Goal: Task Accomplishment & Management: Complete application form

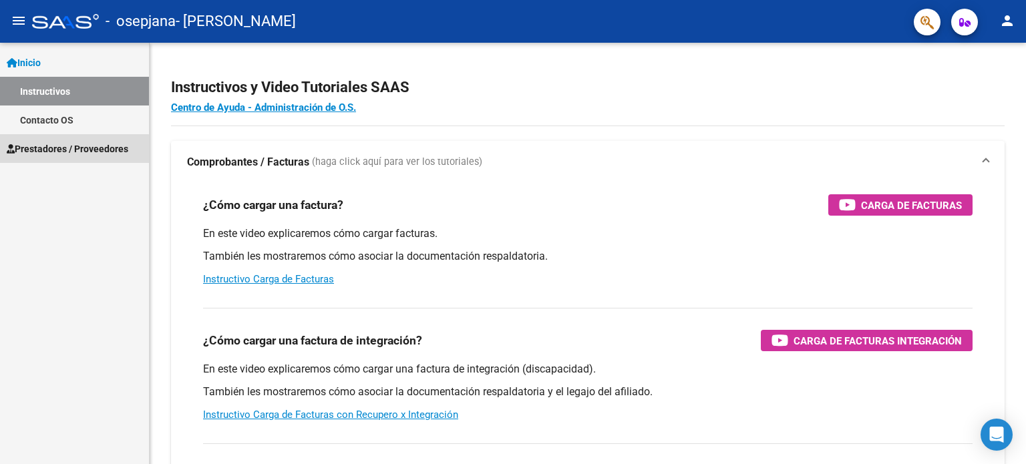
click at [67, 150] on span "Prestadores / Proveedores" at bounding box center [68, 149] width 122 height 15
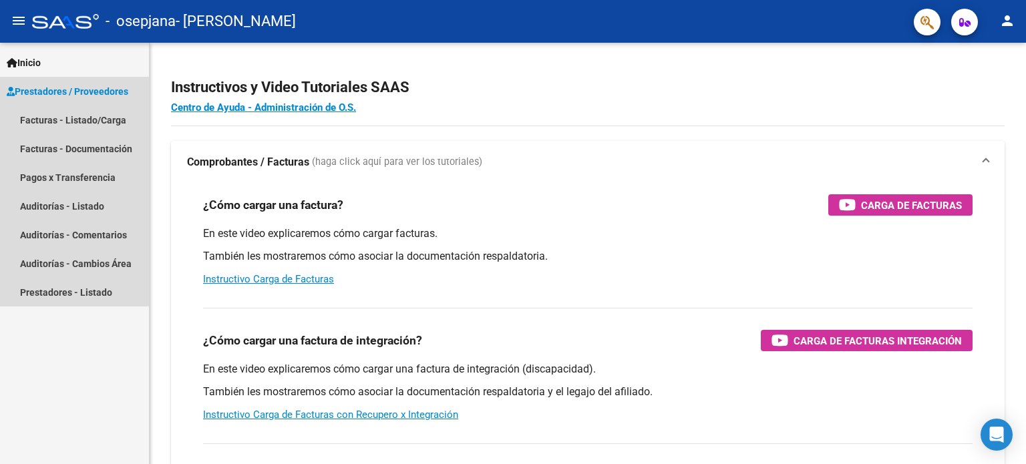
click at [60, 91] on span "Prestadores / Proveedores" at bounding box center [68, 91] width 122 height 15
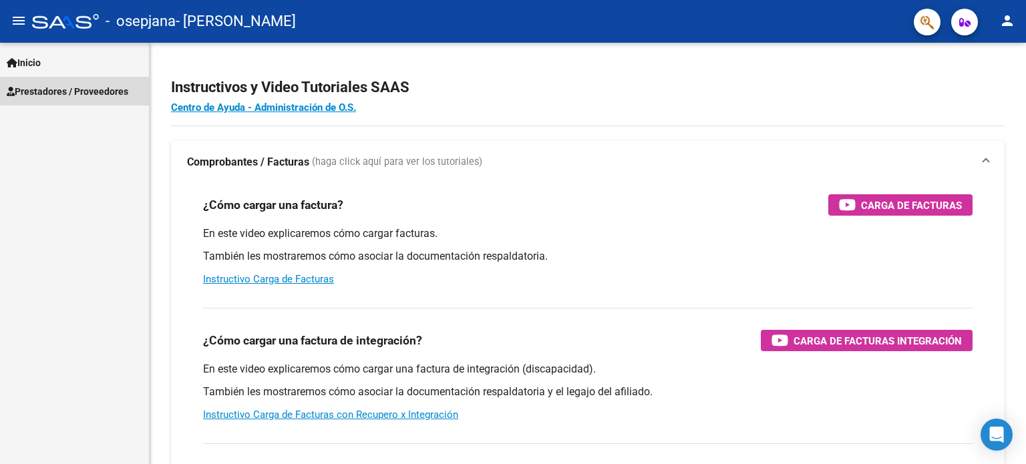
click at [128, 93] on span "Prestadores / Proveedores" at bounding box center [68, 91] width 122 height 15
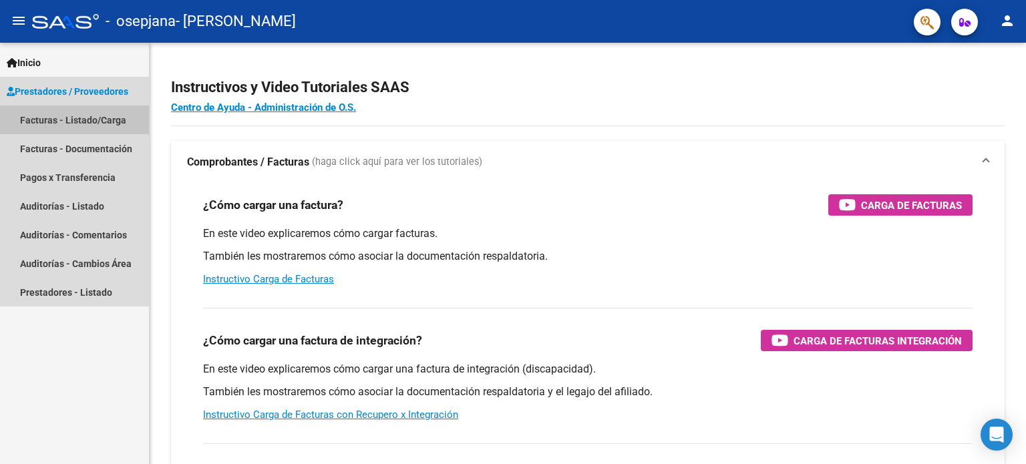
click at [118, 110] on link "Facturas - Listado/Carga" at bounding box center [74, 120] width 149 height 29
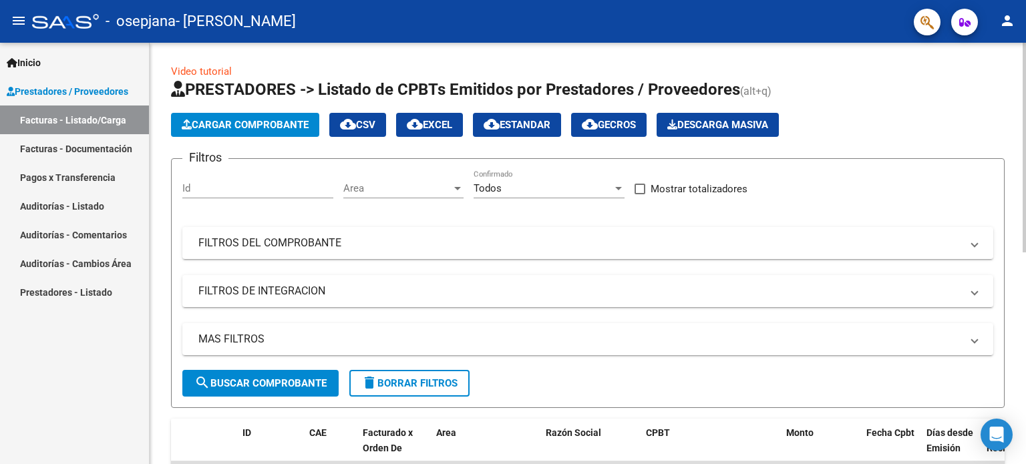
click at [251, 128] on span "Cargar Comprobante" at bounding box center [245, 125] width 127 height 12
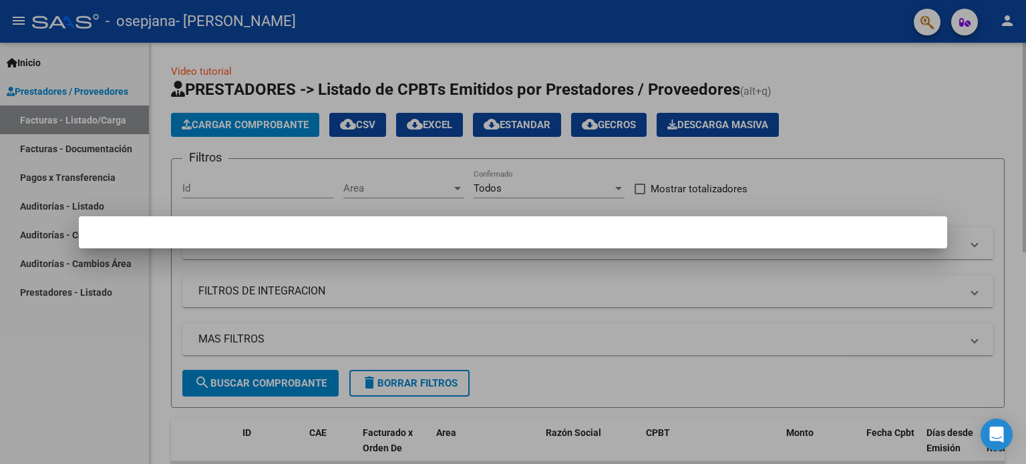
click at [251, 128] on div at bounding box center [513, 232] width 1026 height 464
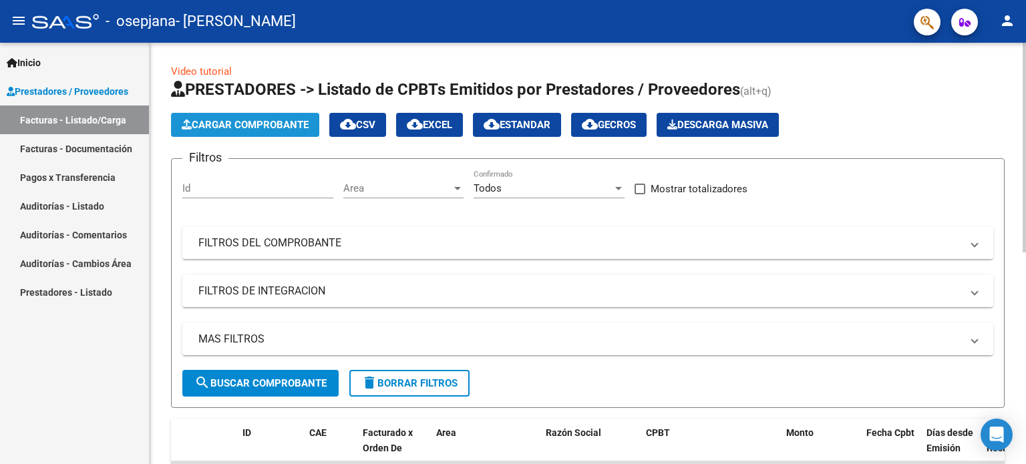
click at [251, 128] on span "Cargar Comprobante" at bounding box center [245, 125] width 127 height 12
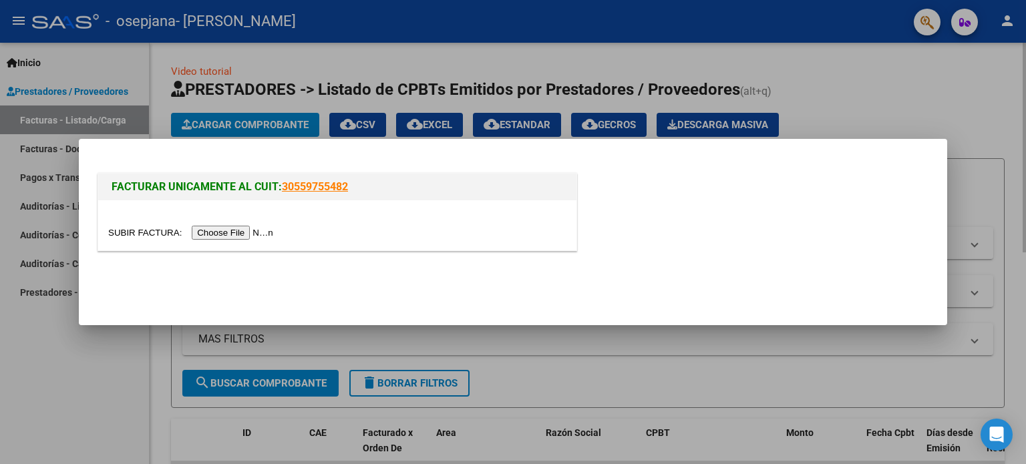
click at [244, 230] on input "file" at bounding box center [192, 233] width 169 height 14
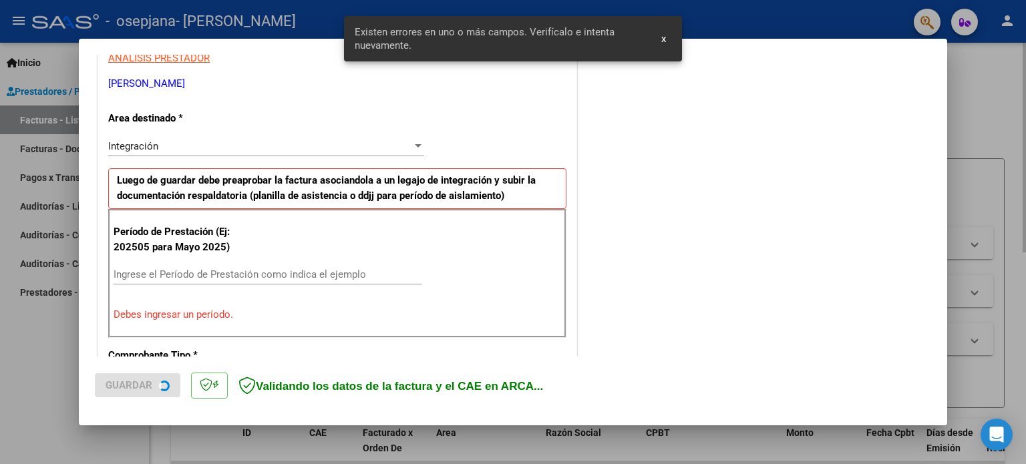
scroll to position [288, 0]
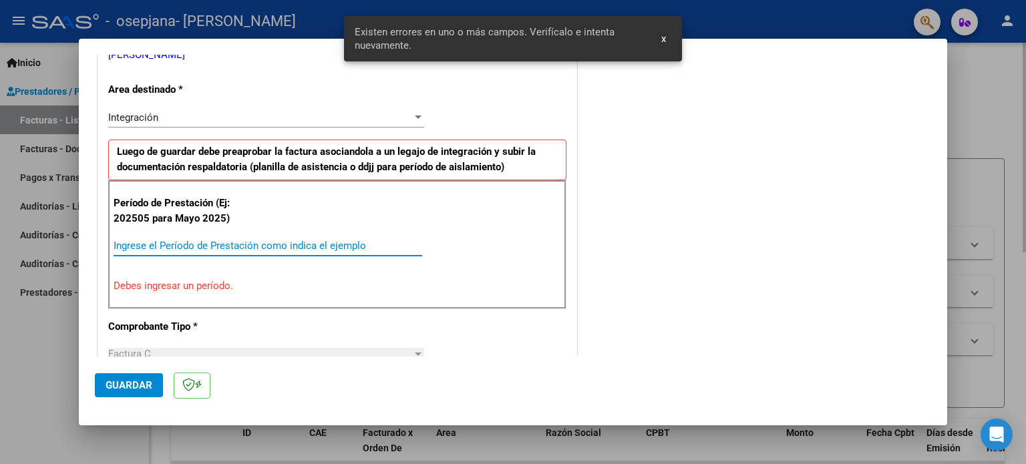
click at [318, 240] on input "Ingrese el Período de Prestación como indica el ejemplo" at bounding box center [268, 246] width 309 height 12
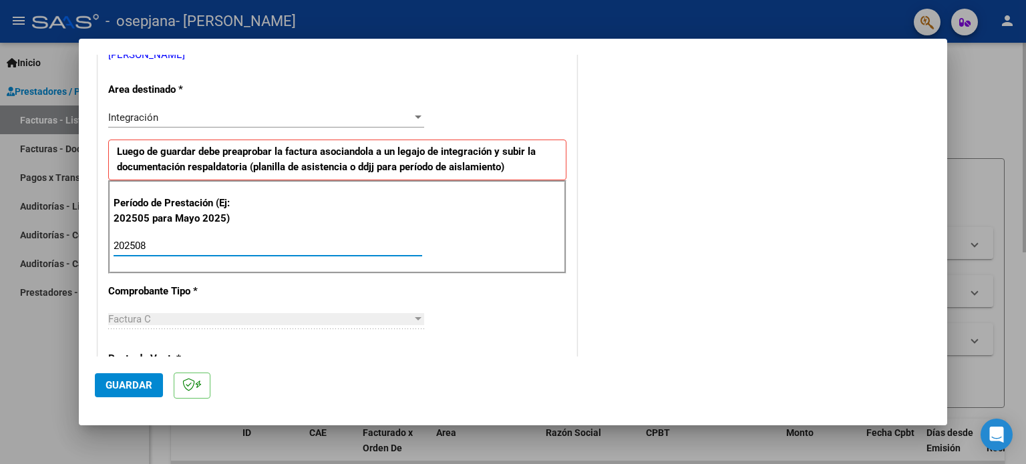
type input "202508"
click at [124, 390] on span "Guardar" at bounding box center [129, 385] width 47 height 12
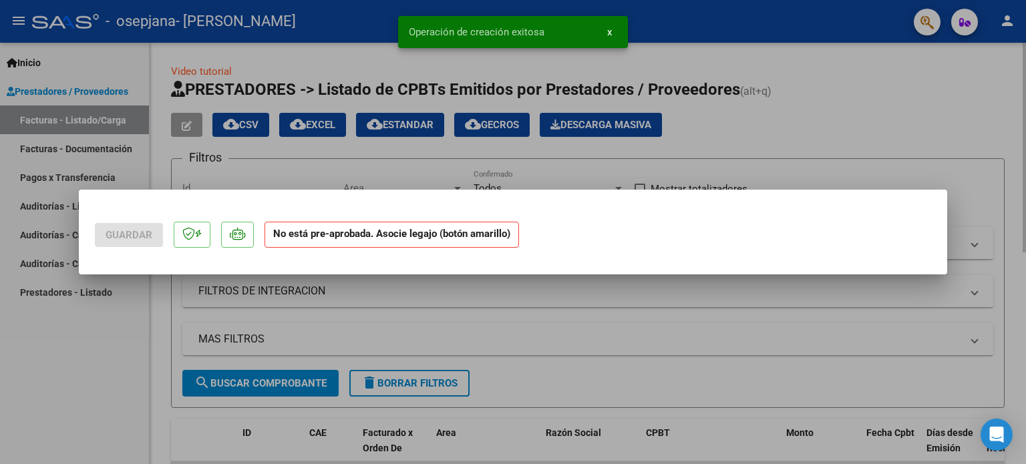
scroll to position [0, 0]
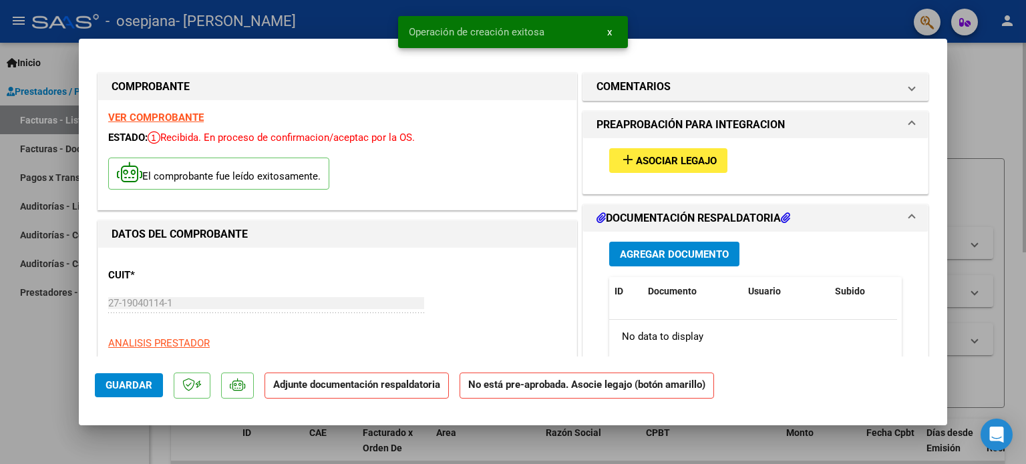
click at [672, 156] on span "Asociar Legajo" at bounding box center [676, 161] width 81 height 12
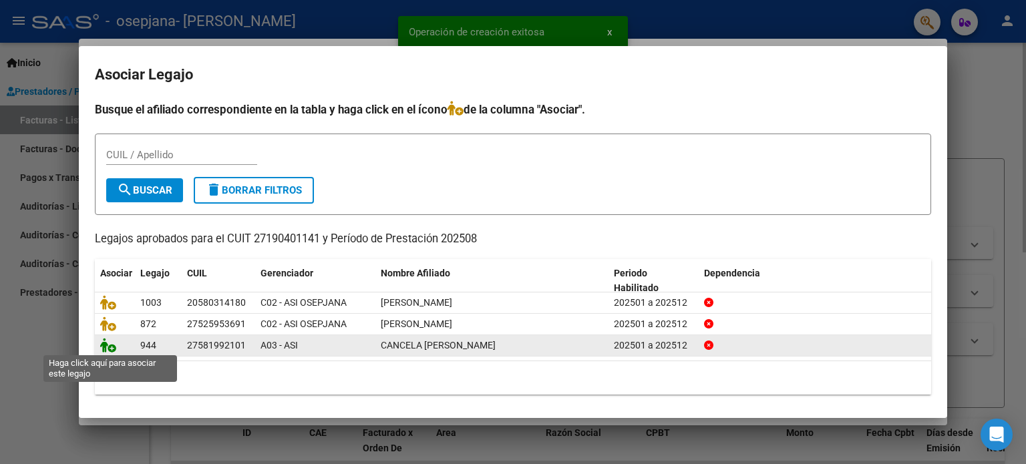
click at [110, 344] on icon at bounding box center [108, 345] width 16 height 15
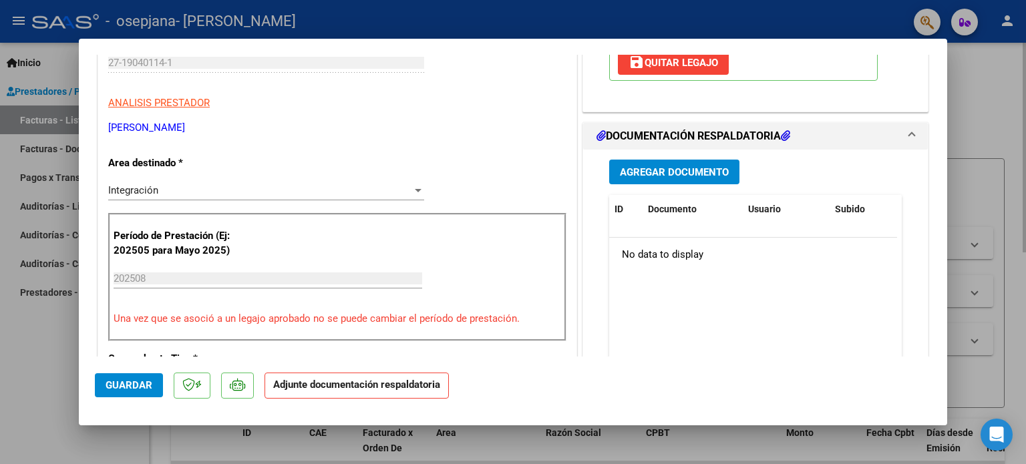
scroll to position [233, 0]
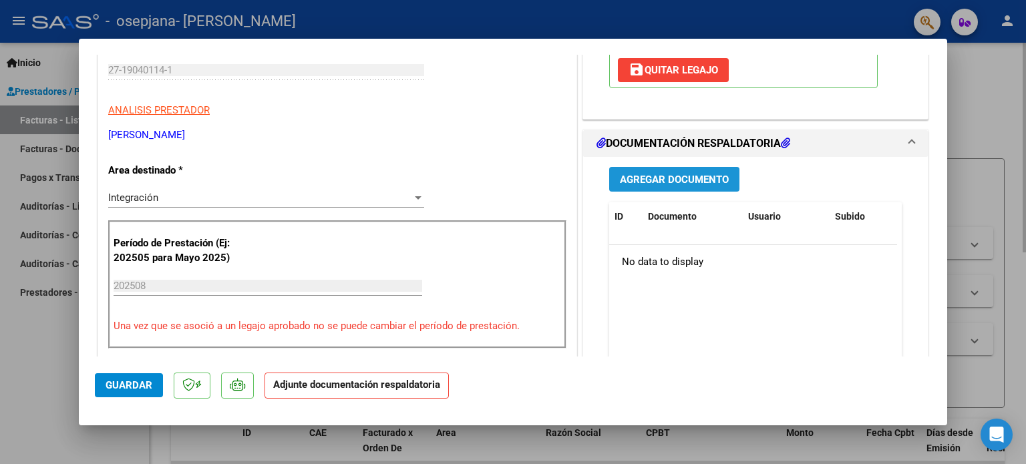
click at [703, 174] on span "Agregar Documento" at bounding box center [674, 180] width 109 height 12
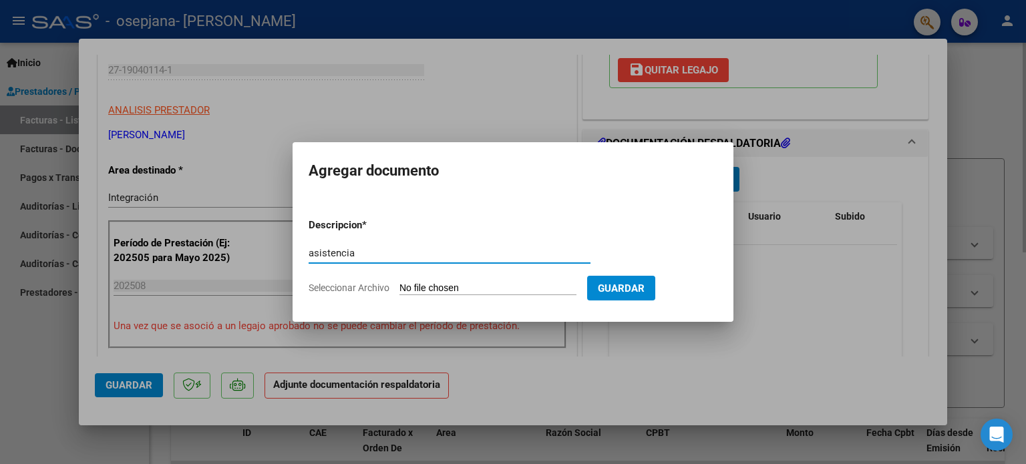
type input "asistencia"
click at [399, 282] on input "Seleccionar Archivo" at bounding box center [487, 288] width 177 height 13
type input "C:\fakepath\asistencia [PERSON_NAME][DATE].pdf"
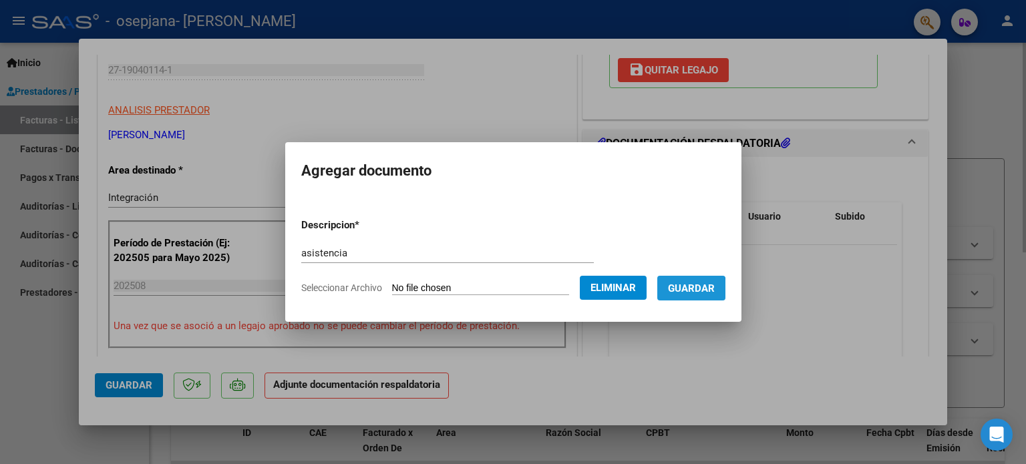
click at [676, 293] on button "Guardar" at bounding box center [691, 288] width 68 height 25
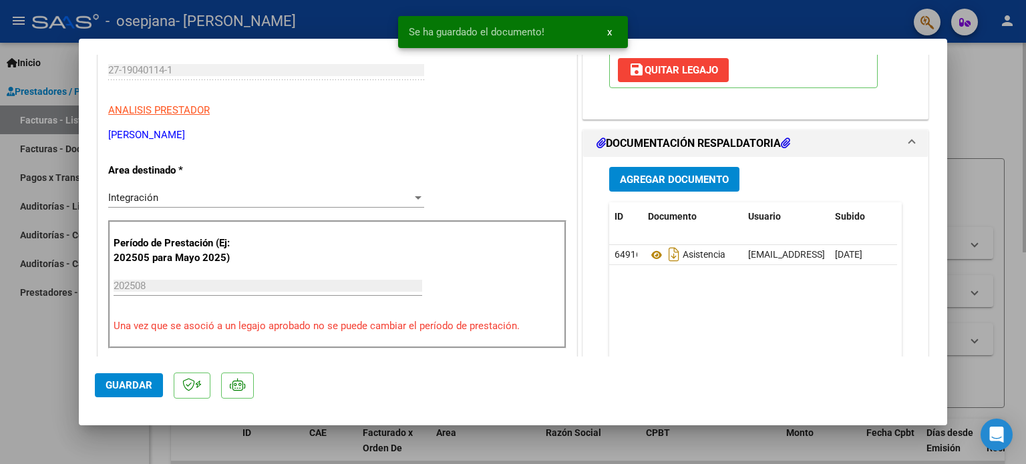
click at [121, 399] on mat-dialog-actions "Guardar" at bounding box center [513, 383] width 836 height 53
click at [114, 386] on span "Guardar" at bounding box center [129, 385] width 47 height 12
click at [53, 347] on div at bounding box center [513, 232] width 1026 height 464
type input "$ 0,00"
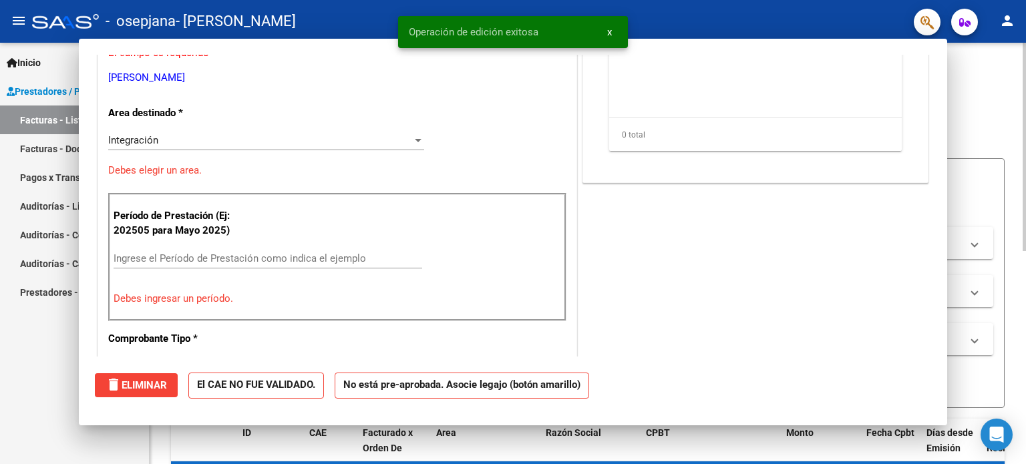
scroll to position [0, 0]
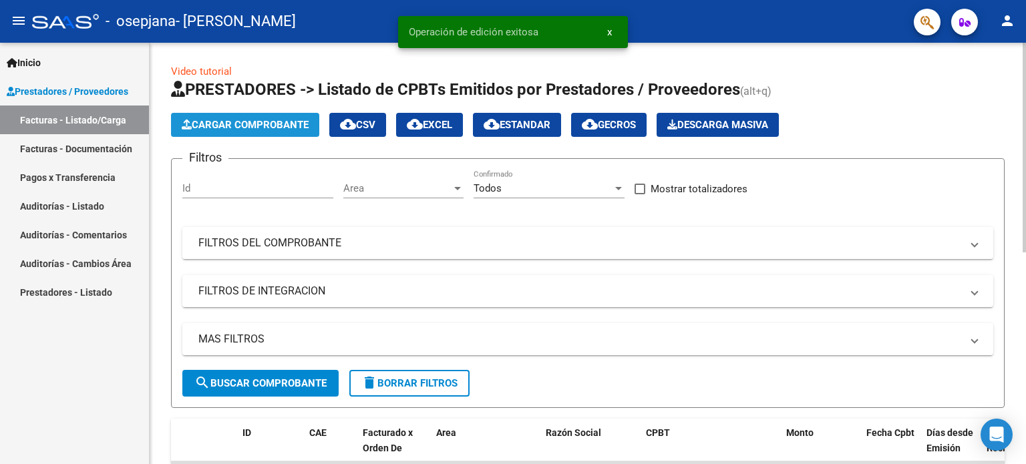
click at [275, 128] on span "Cargar Comprobante" at bounding box center [245, 125] width 127 height 12
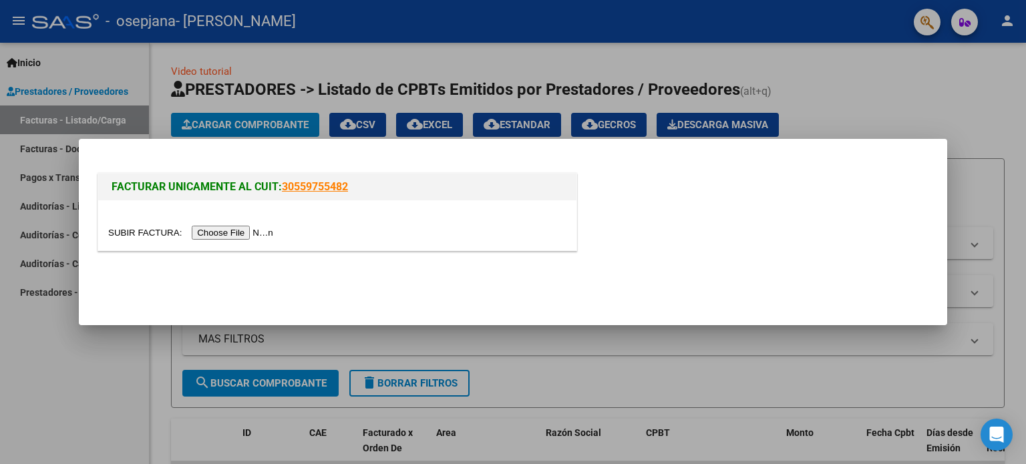
click at [247, 230] on input "file" at bounding box center [192, 233] width 169 height 14
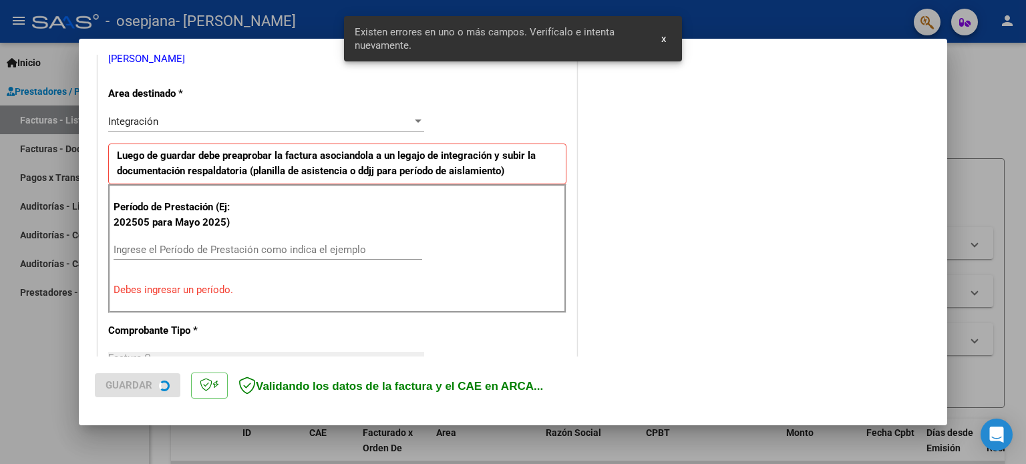
scroll to position [288, 0]
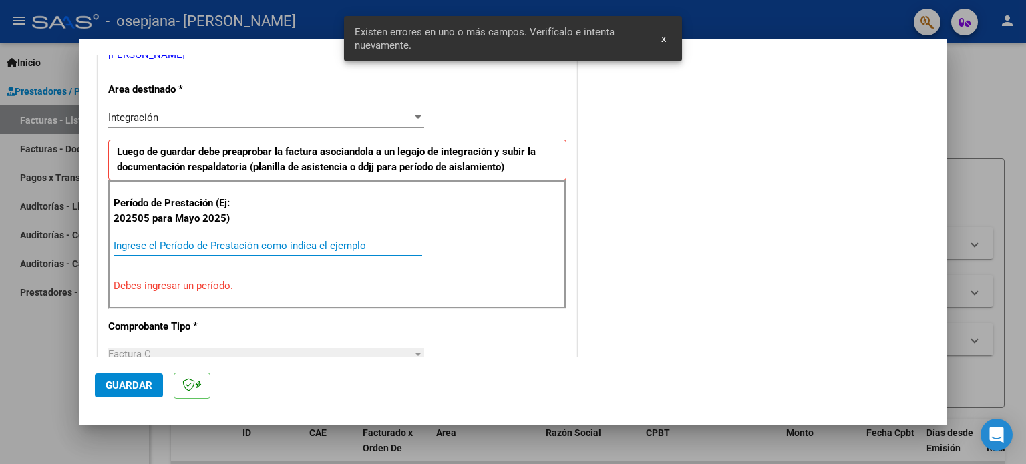
click at [319, 246] on input "Ingrese el Período de Prestación como indica el ejemplo" at bounding box center [268, 246] width 309 height 12
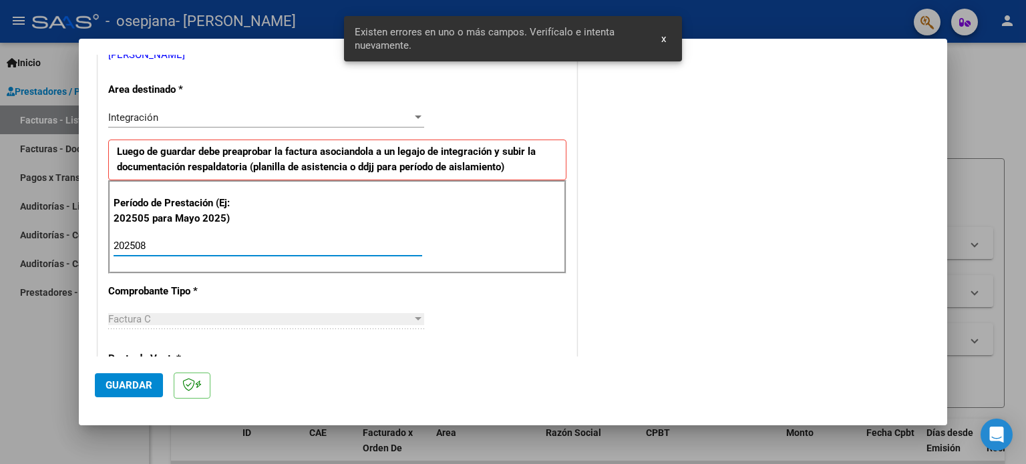
type input "202508"
click at [142, 383] on span "Guardar" at bounding box center [129, 385] width 47 height 12
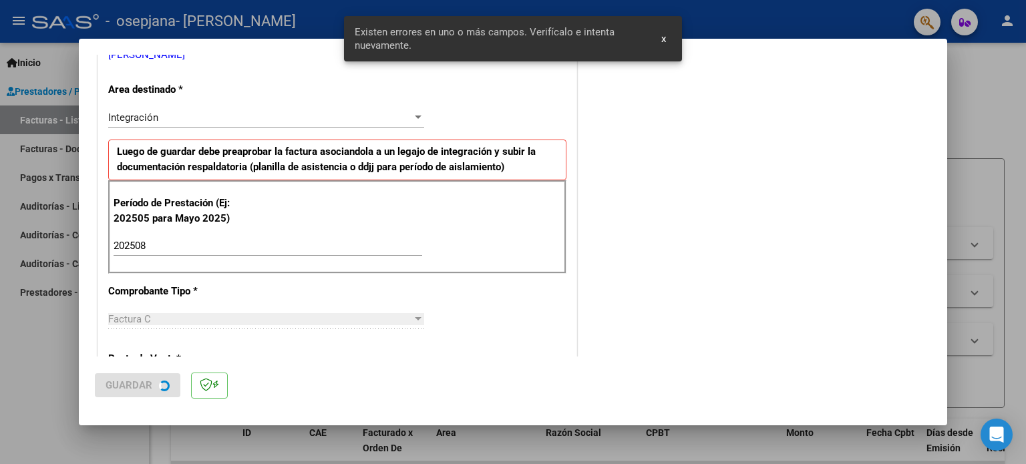
scroll to position [0, 0]
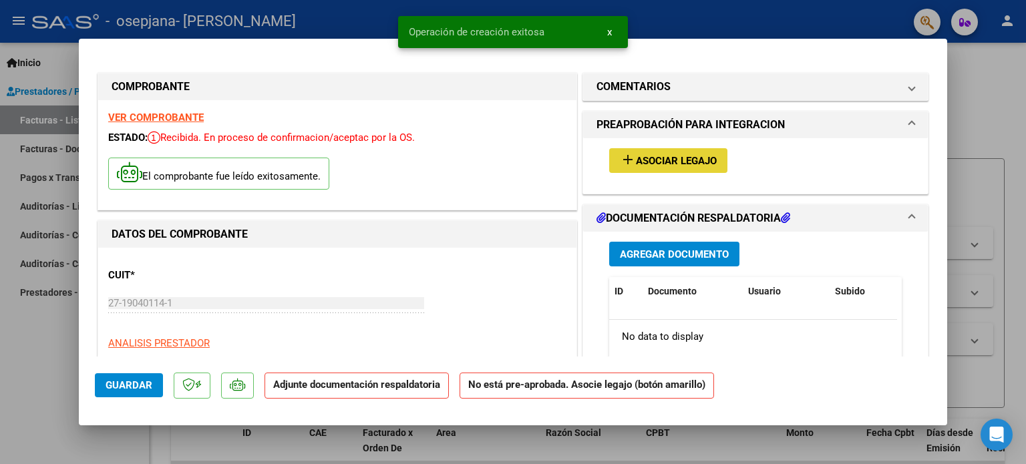
click at [697, 152] on button "add Asociar Legajo" at bounding box center [668, 160] width 118 height 25
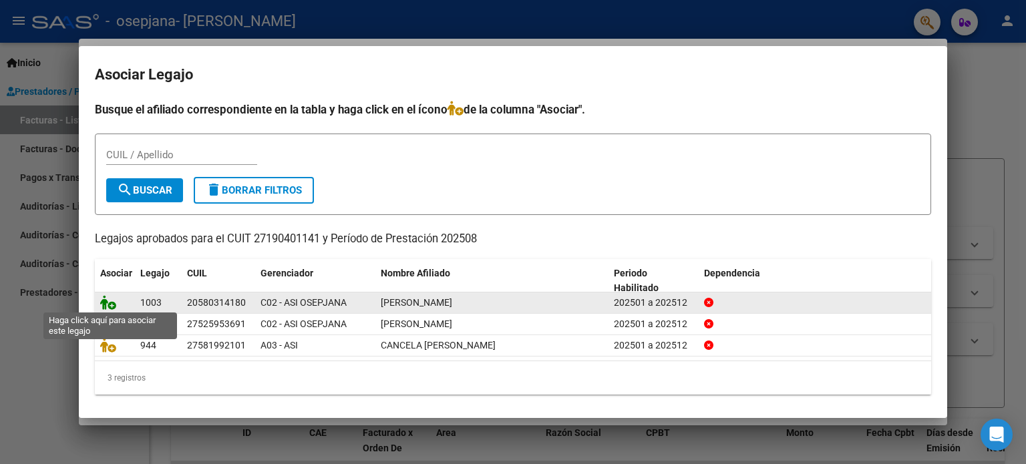
click at [111, 300] on icon at bounding box center [108, 302] width 16 height 15
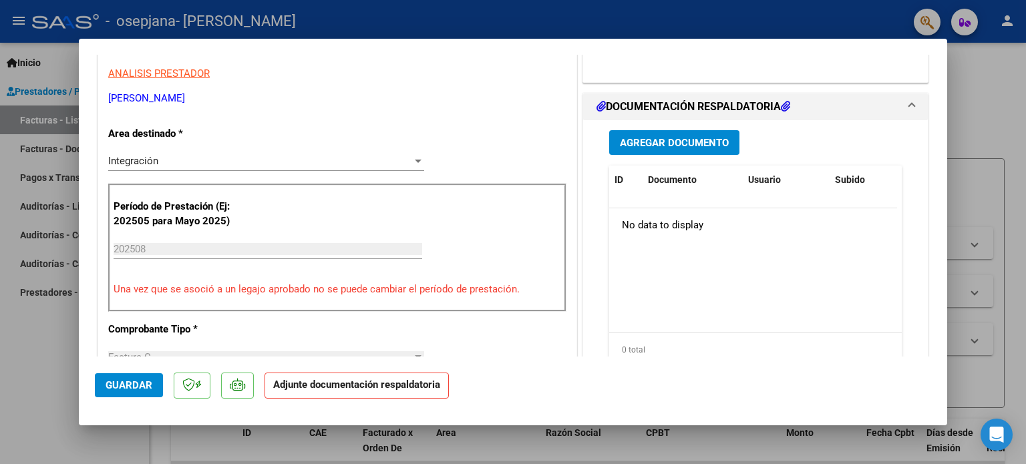
scroll to position [290, 0]
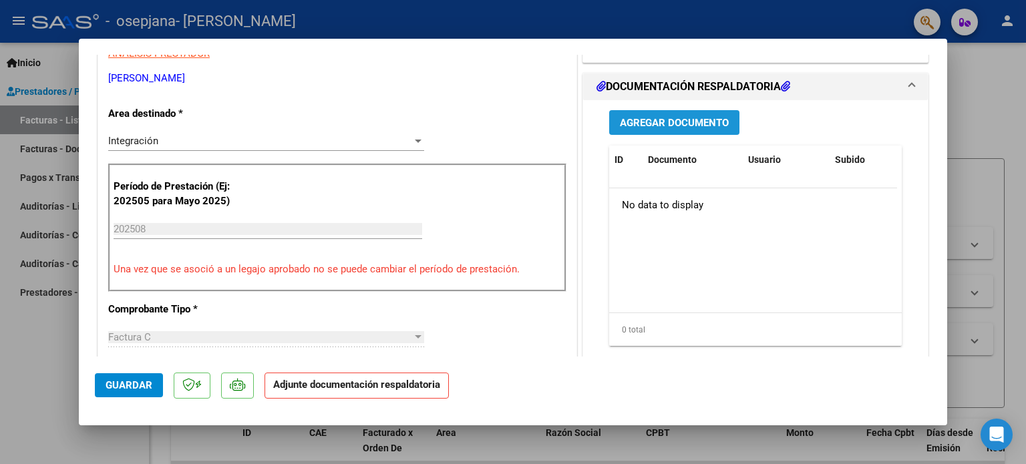
click at [681, 130] on button "Agregar Documento" at bounding box center [674, 122] width 130 height 25
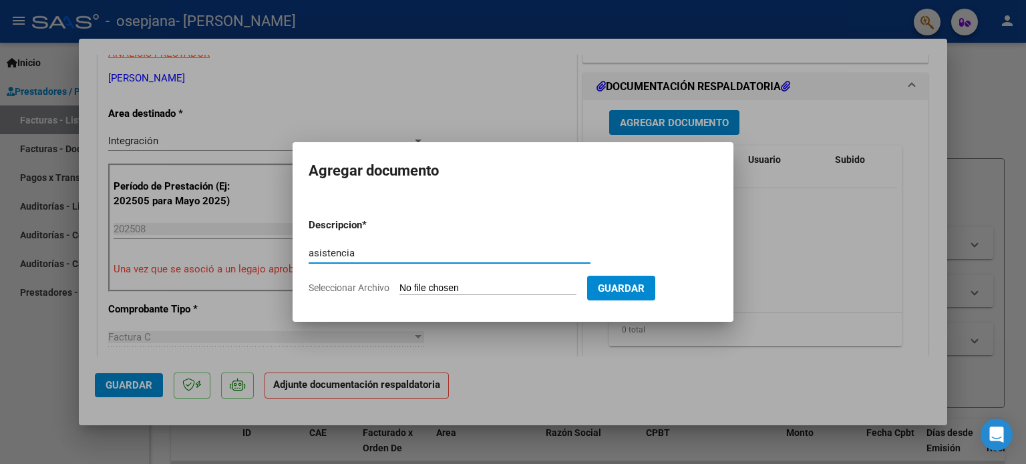
type input "asistencia"
click at [399, 282] on input "Seleccionar Archivo" at bounding box center [487, 288] width 177 height 13
type input "C:\fakepath\asistencia [PERSON_NAME][DATE].pdf"
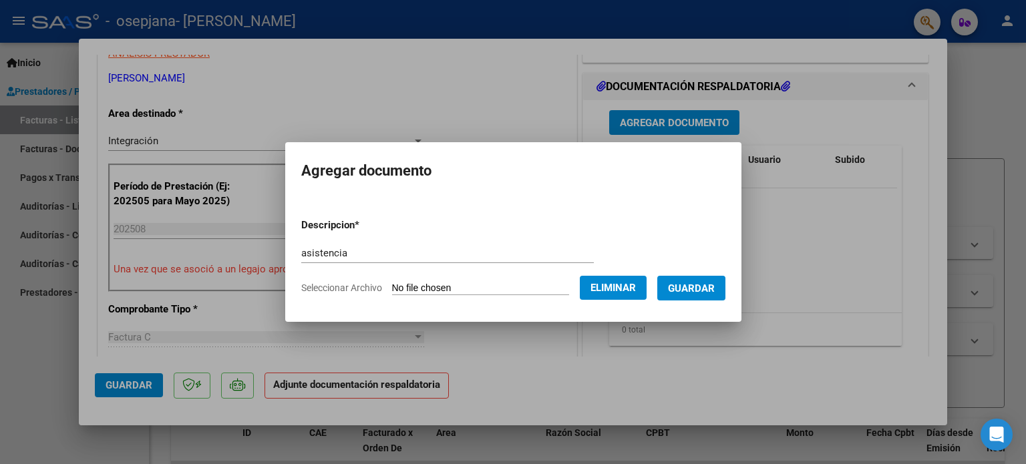
click at [707, 304] on form "Descripcion * asistencia Escriba aquí una descripcion Seleccionar Archivo Elimi…" at bounding box center [513, 256] width 424 height 97
click at [699, 294] on span "Guardar" at bounding box center [691, 288] width 47 height 12
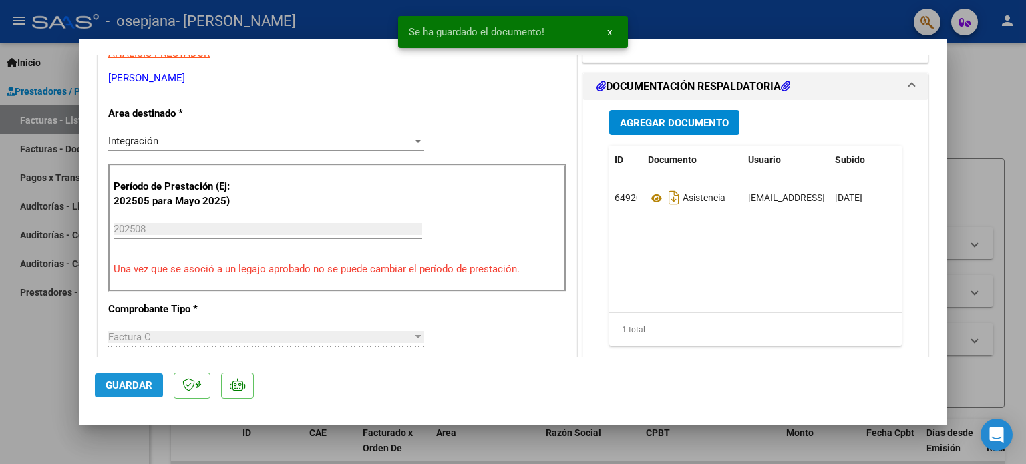
click at [118, 383] on span "Guardar" at bounding box center [129, 385] width 47 height 12
click at [45, 356] on div at bounding box center [513, 232] width 1026 height 464
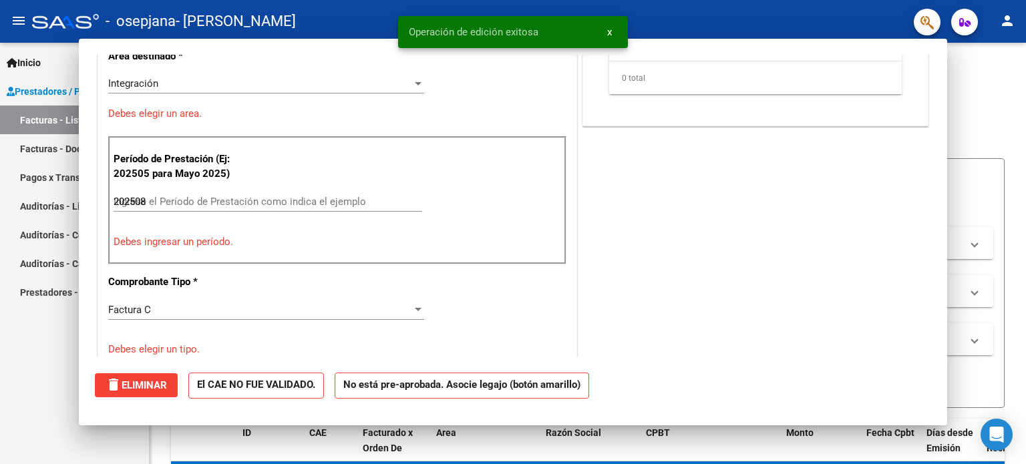
type input "$ 0,00"
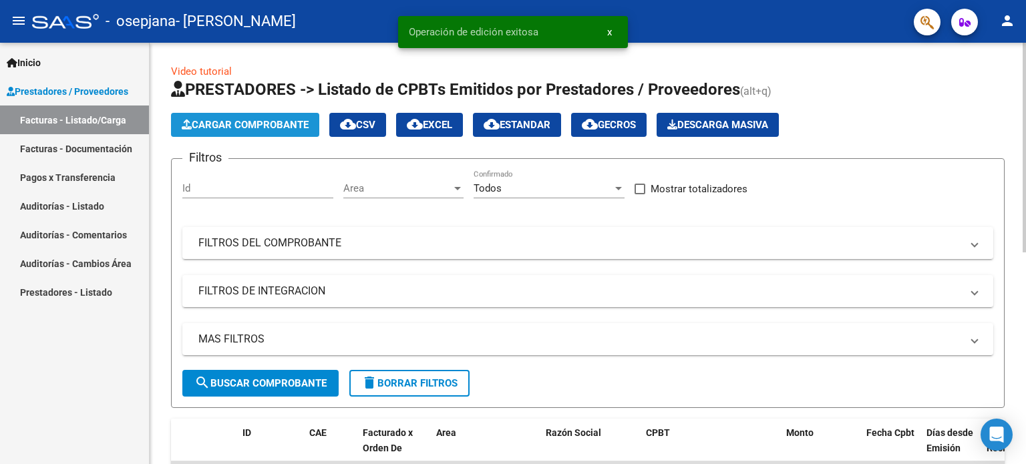
click at [258, 132] on button "Cargar Comprobante" at bounding box center [245, 125] width 148 height 24
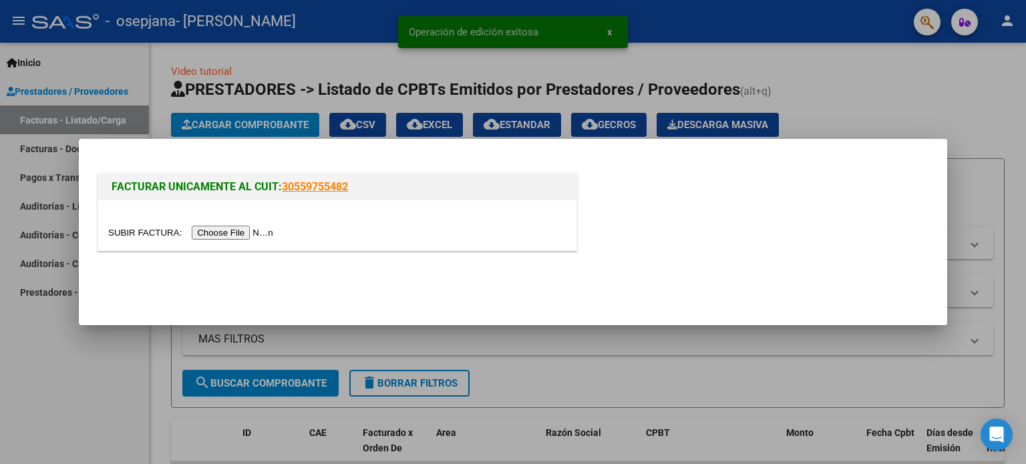
click at [246, 228] on input "file" at bounding box center [192, 233] width 169 height 14
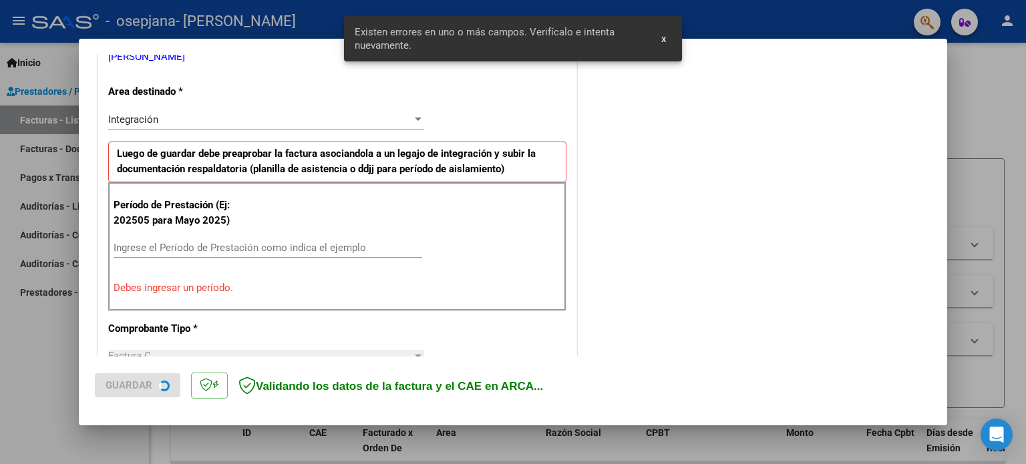
scroll to position [288, 0]
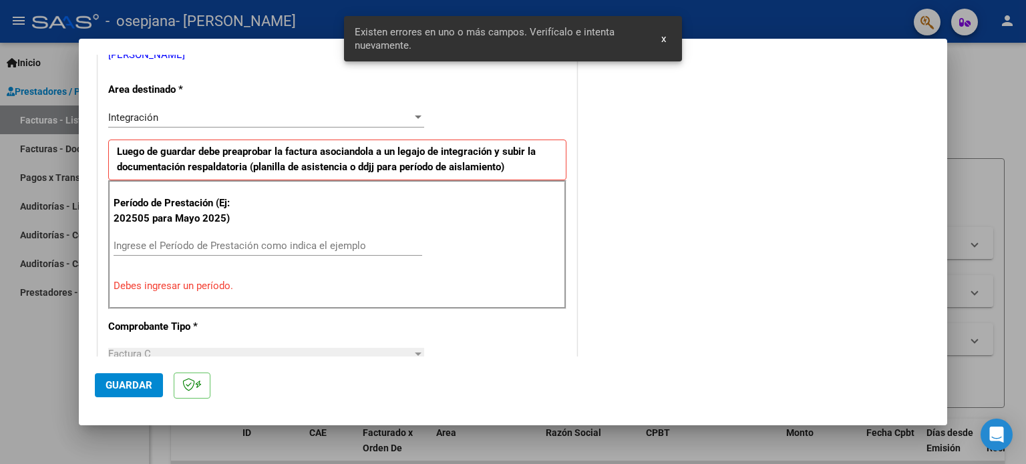
click at [326, 232] on div "Período de Prestación (Ej: 202505 para [DATE]) Ingrese el Período de Prestación…" at bounding box center [337, 244] width 458 height 128
click at [324, 236] on div "Ingrese el Período de Prestación como indica el ejemplo" at bounding box center [268, 246] width 309 height 20
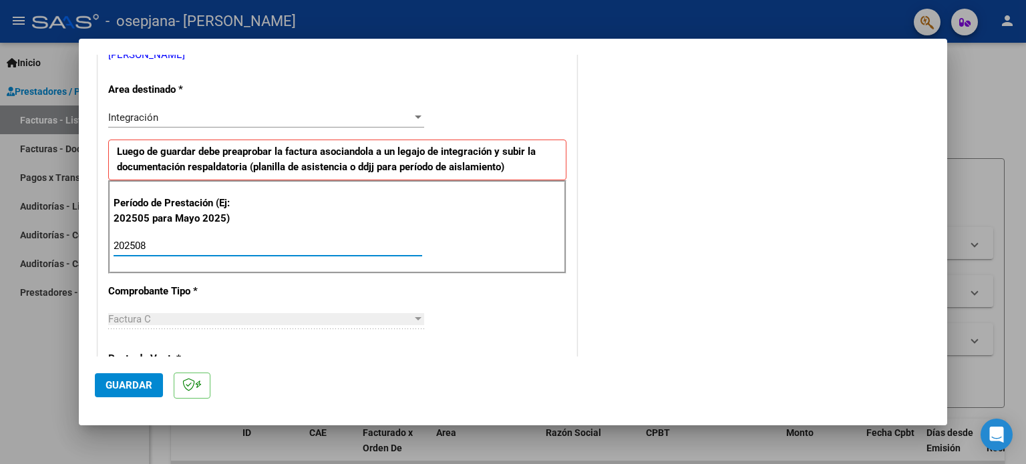
type input "202508"
click at [132, 383] on span "Guardar" at bounding box center [129, 385] width 47 height 12
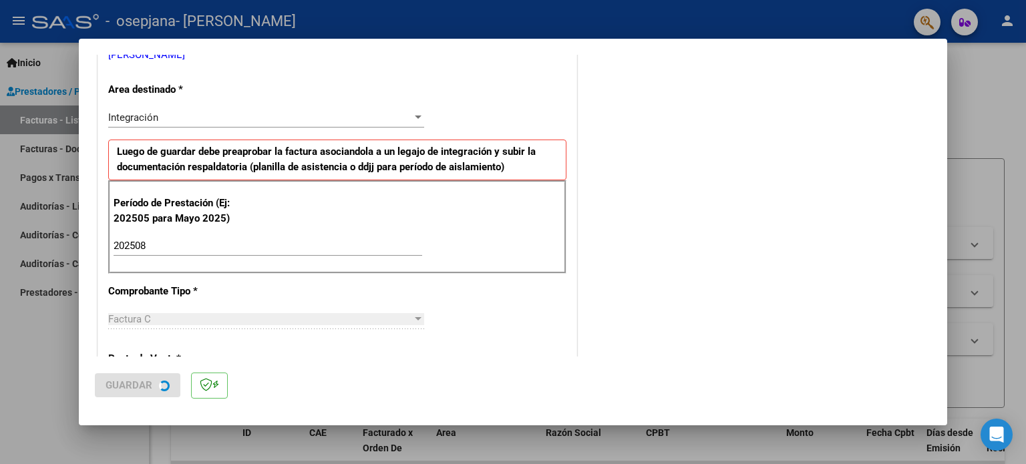
scroll to position [0, 0]
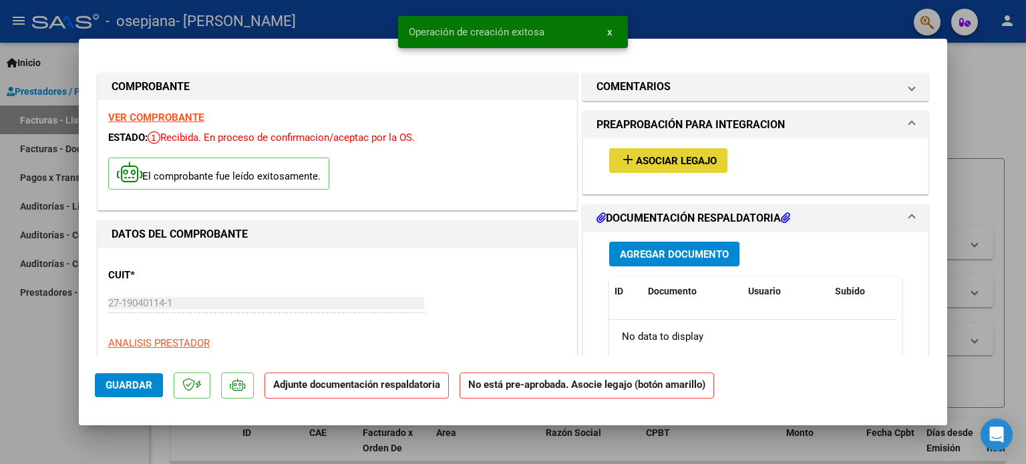
click at [664, 164] on span "Asociar Legajo" at bounding box center [676, 161] width 81 height 12
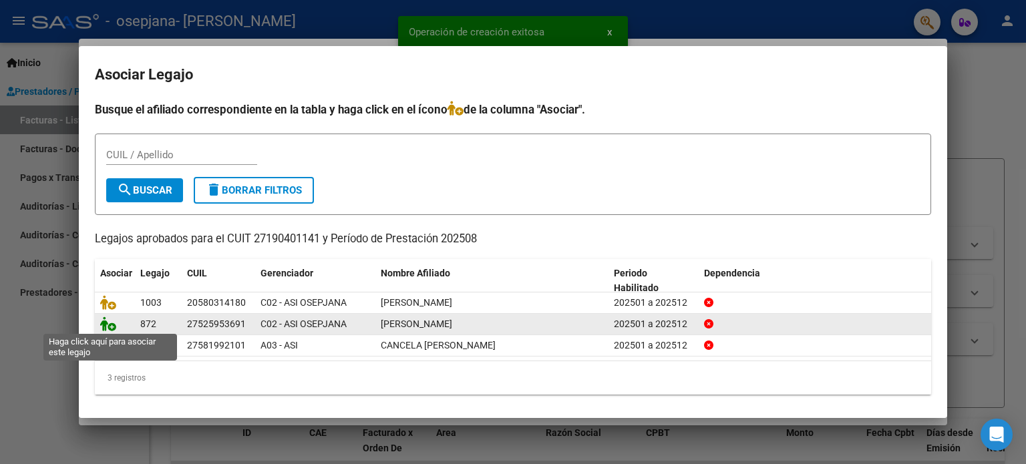
click at [104, 325] on icon at bounding box center [108, 324] width 16 height 15
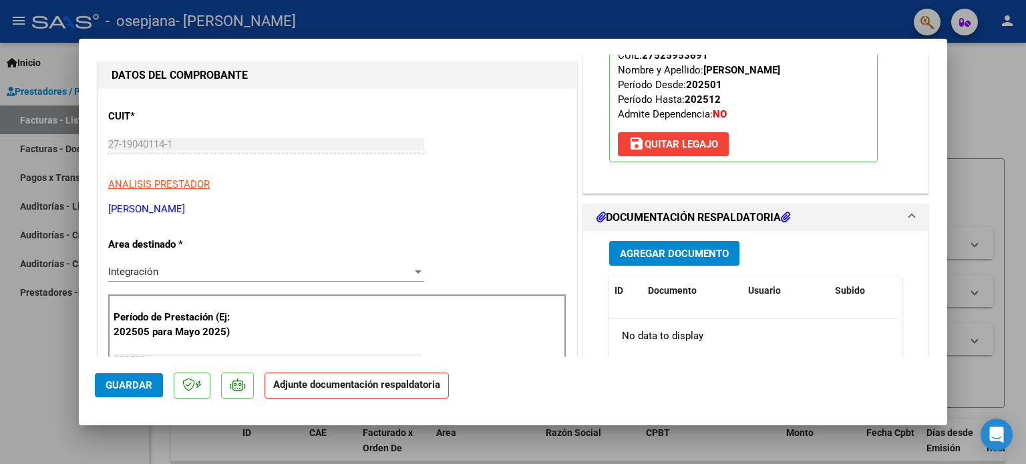
scroll to position [164, 0]
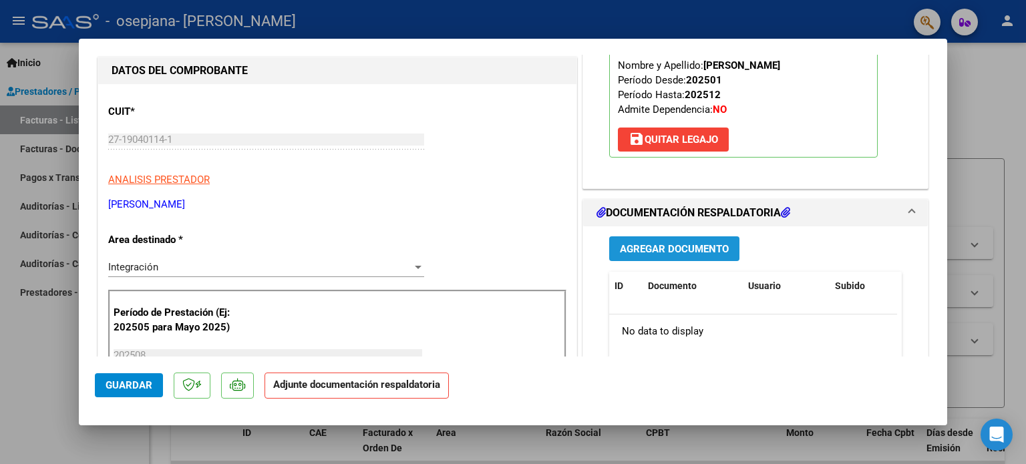
click at [689, 248] on span "Agregar Documento" at bounding box center [674, 249] width 109 height 12
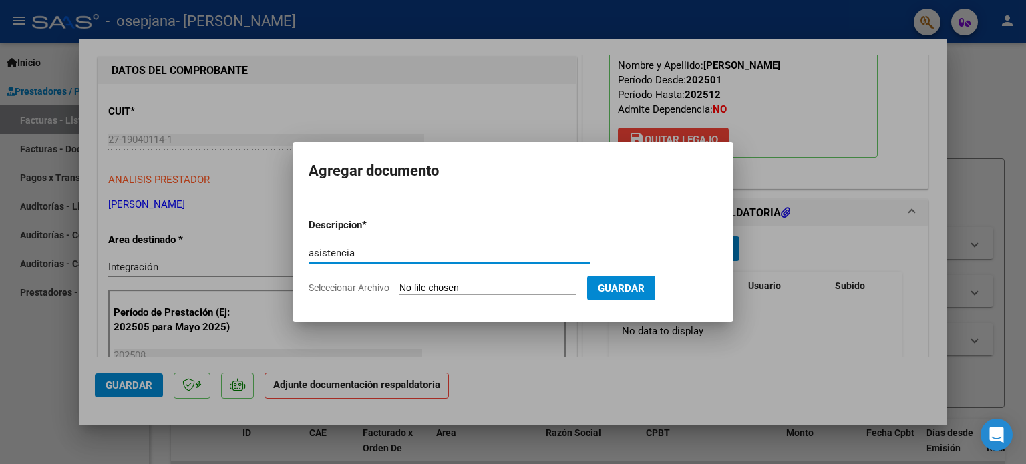
type input "asistencia"
click at [399, 282] on input "Seleccionar Archivo" at bounding box center [487, 288] width 177 height 13
type input "C:\fakepath\asistencia [PERSON_NAME][DATE].pdf"
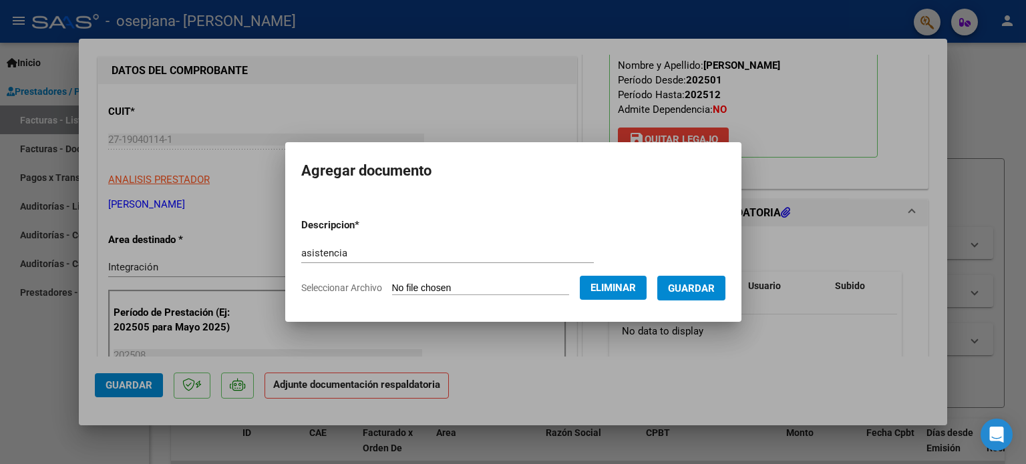
click at [683, 296] on button "Guardar" at bounding box center [691, 288] width 68 height 25
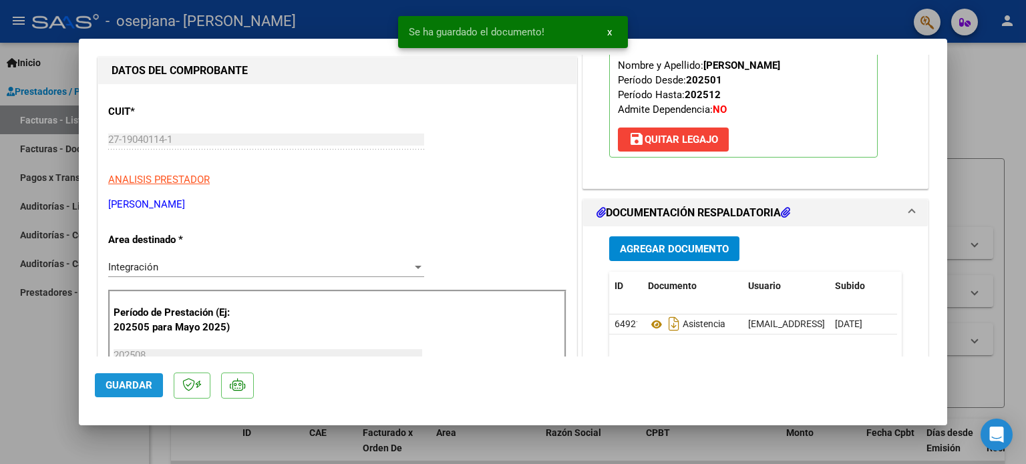
click at [160, 389] on button "Guardar" at bounding box center [129, 385] width 68 height 24
click at [3, 372] on div at bounding box center [513, 232] width 1026 height 464
type input "$ 0,00"
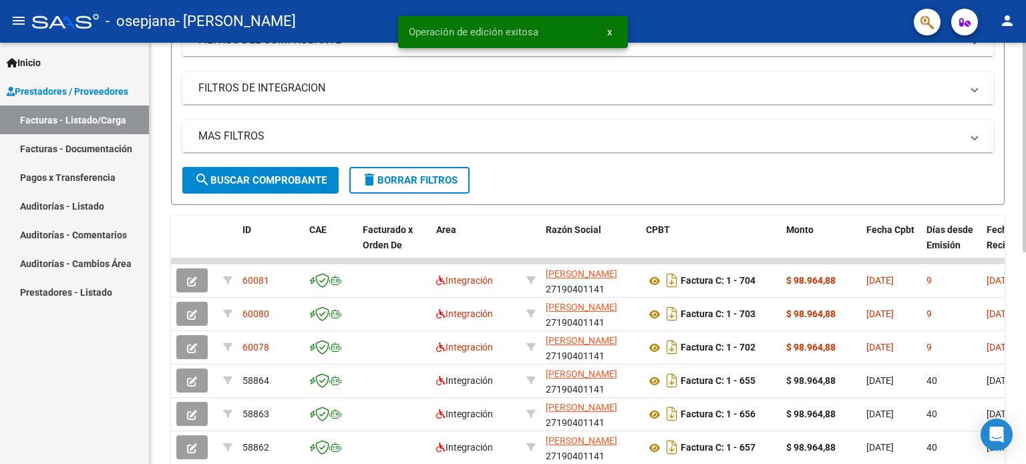
scroll to position [207, 0]
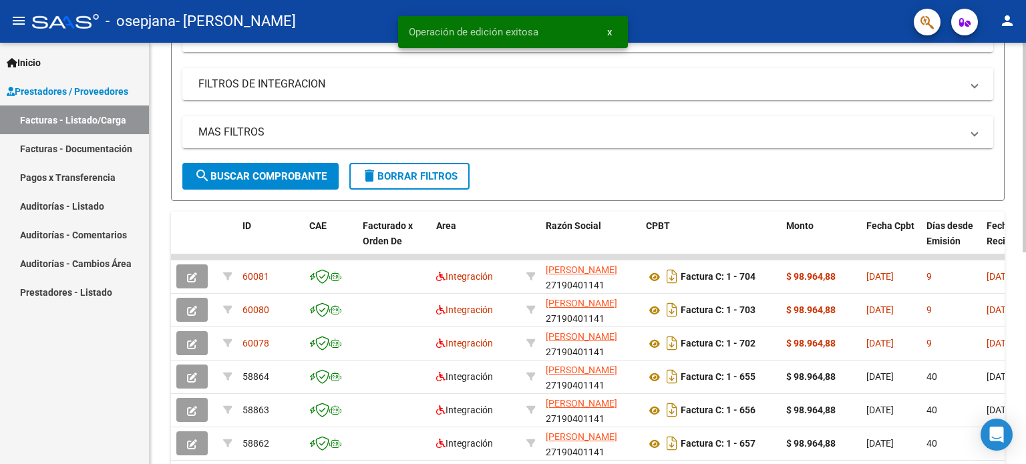
click at [1024, 200] on div at bounding box center [1023, 252] width 3 height 209
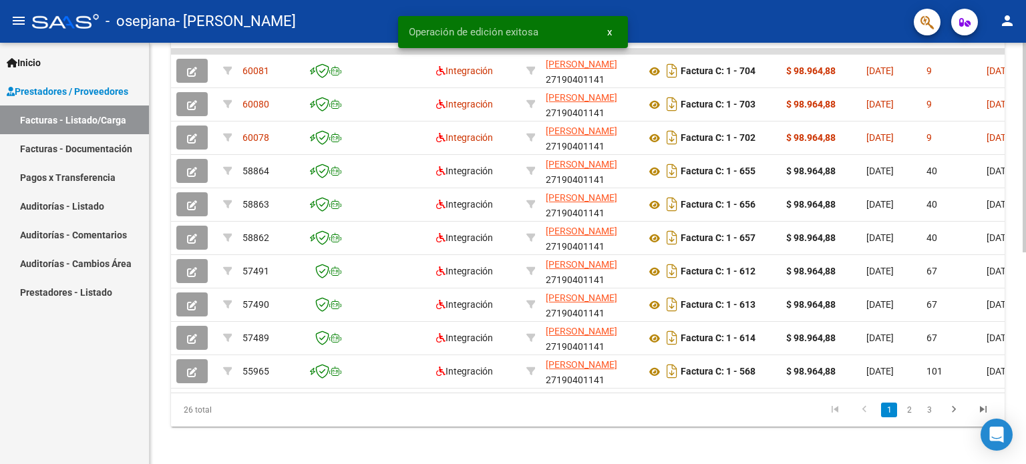
scroll to position [426, 0]
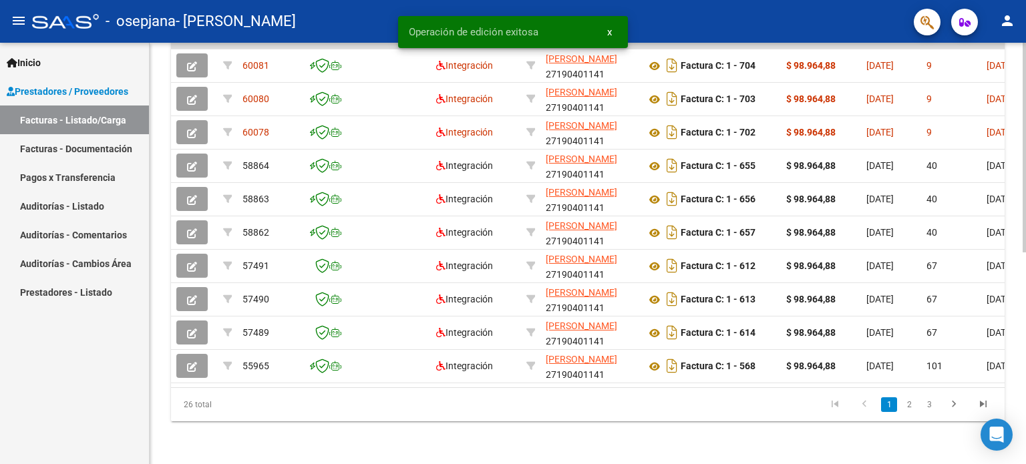
click at [1024, 277] on div at bounding box center [1023, 359] width 3 height 210
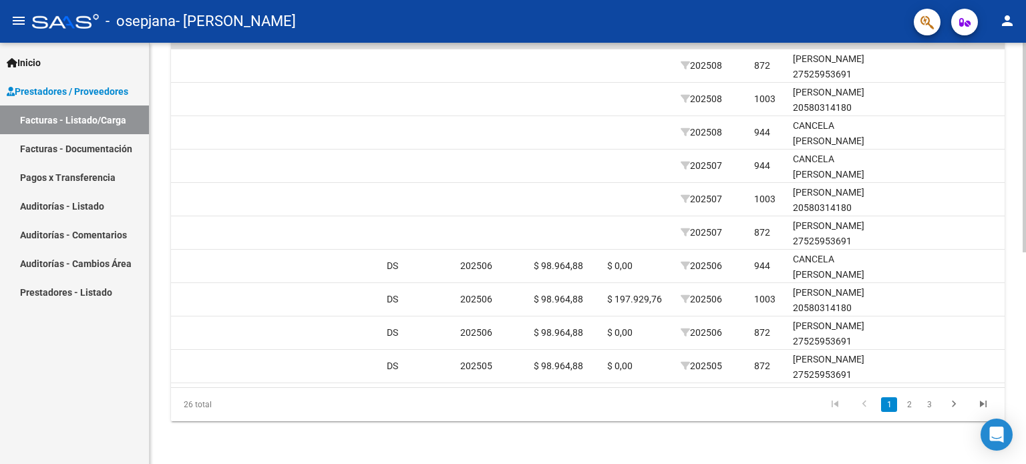
scroll to position [0, 1225]
